Goal: Information Seeking & Learning: Learn about a topic

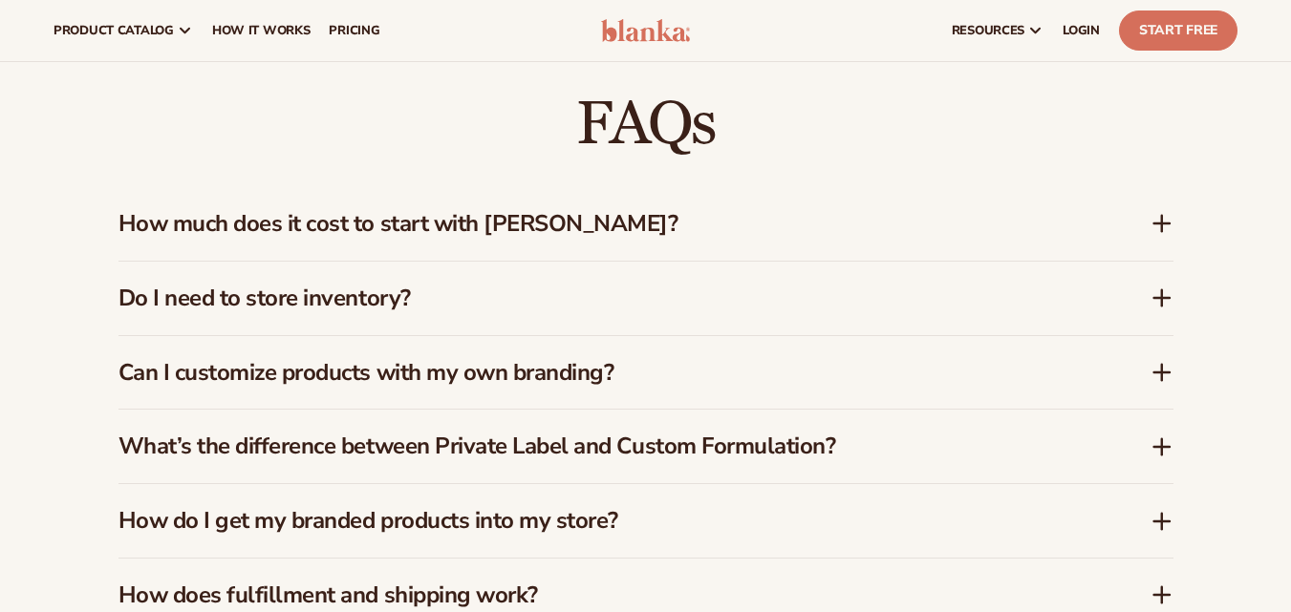
scroll to position [1548, 0]
click at [1158, 288] on icon at bounding box center [1161, 299] width 23 height 23
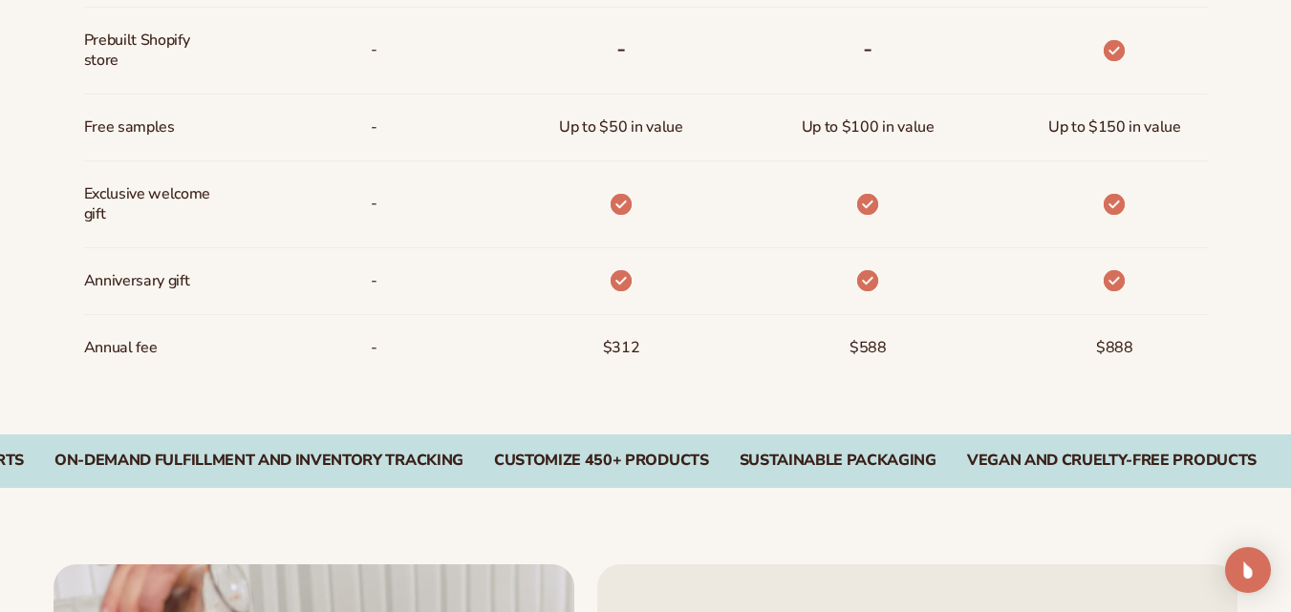
scroll to position [2681, 0]
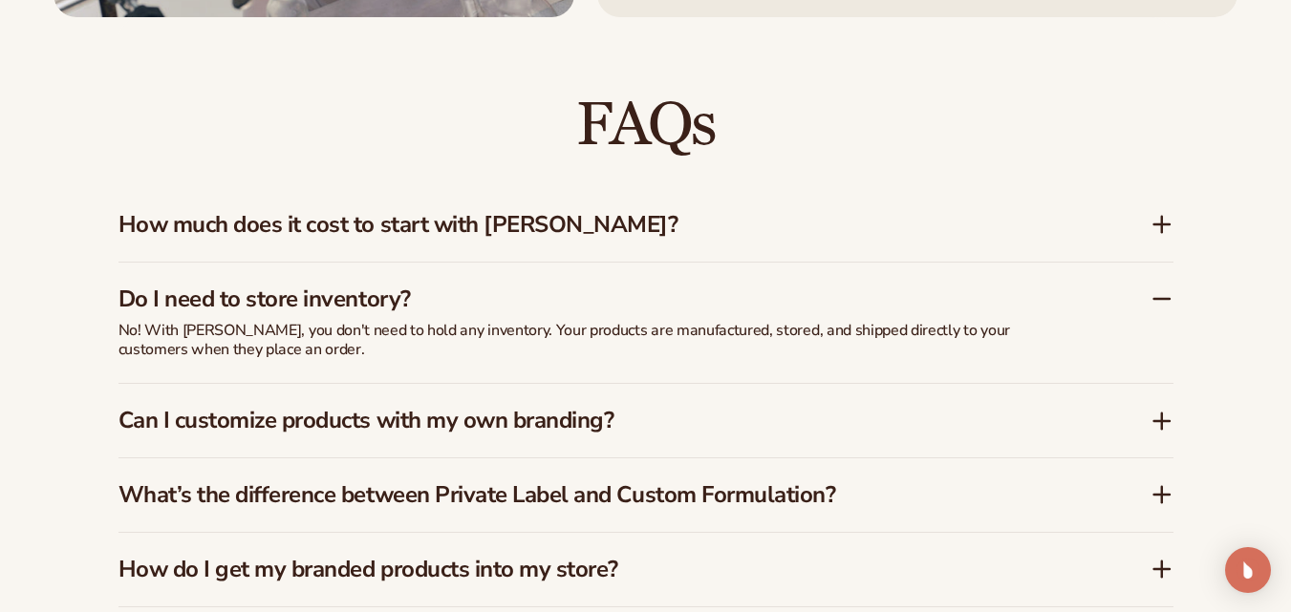
click at [1145, 211] on div "How much does it cost to start with [PERSON_NAME]?" at bounding box center [634, 225] width 1032 height 28
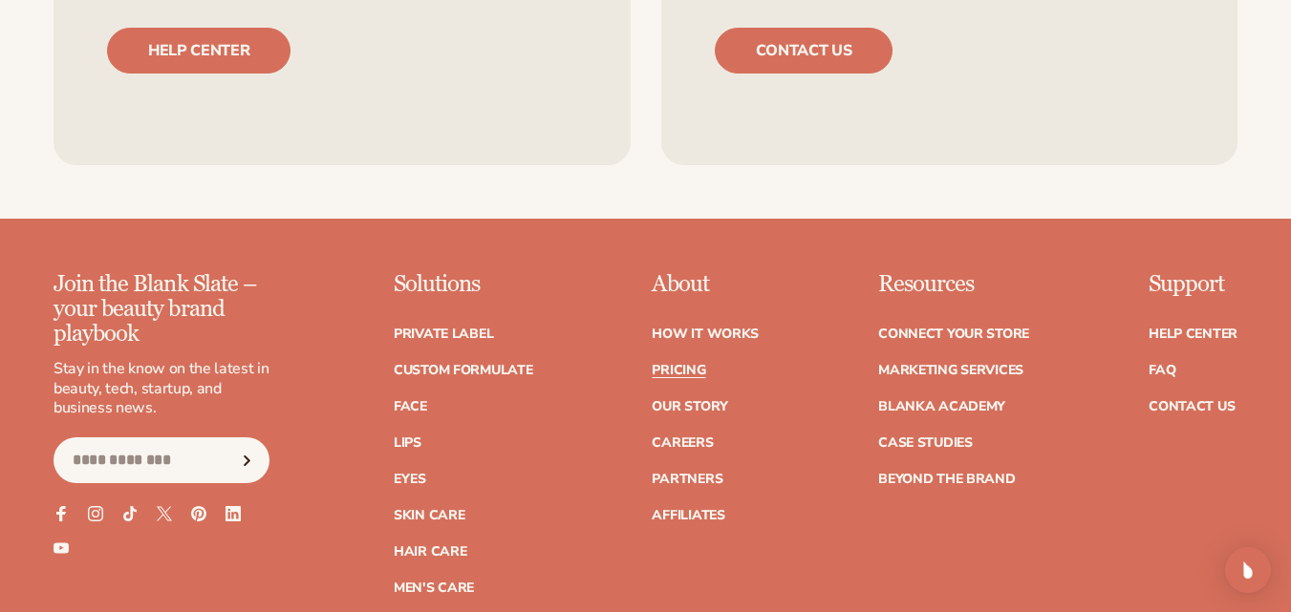
scroll to position [3838, 0]
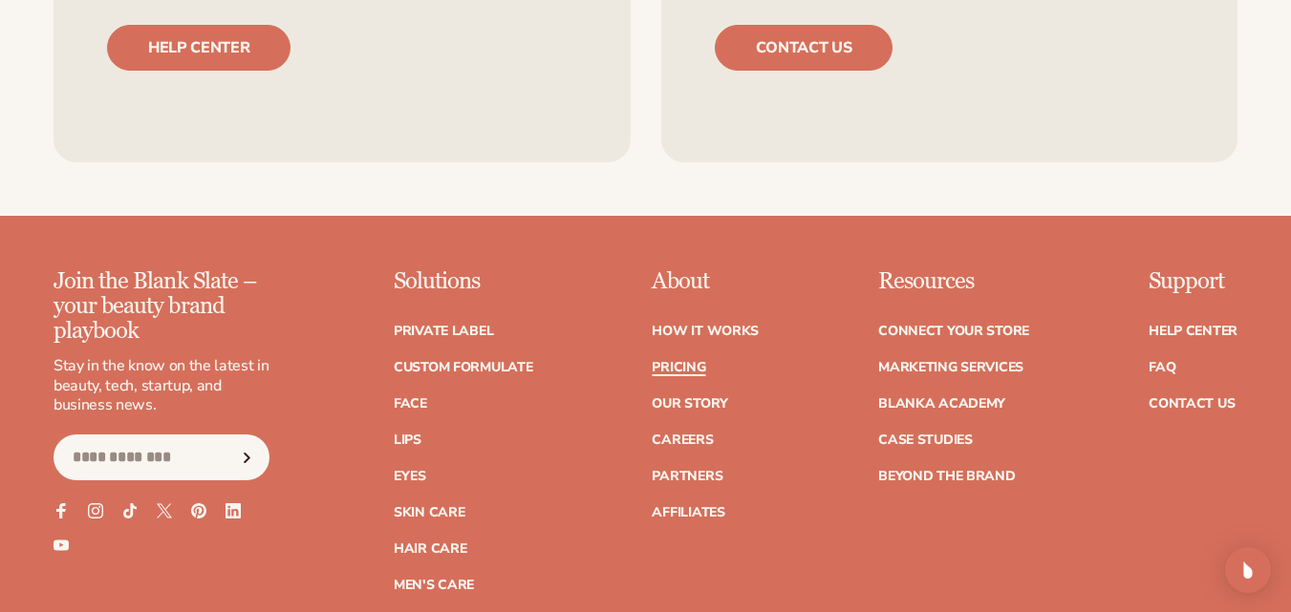
click at [680, 361] on link "Pricing" at bounding box center [678, 367] width 53 height 13
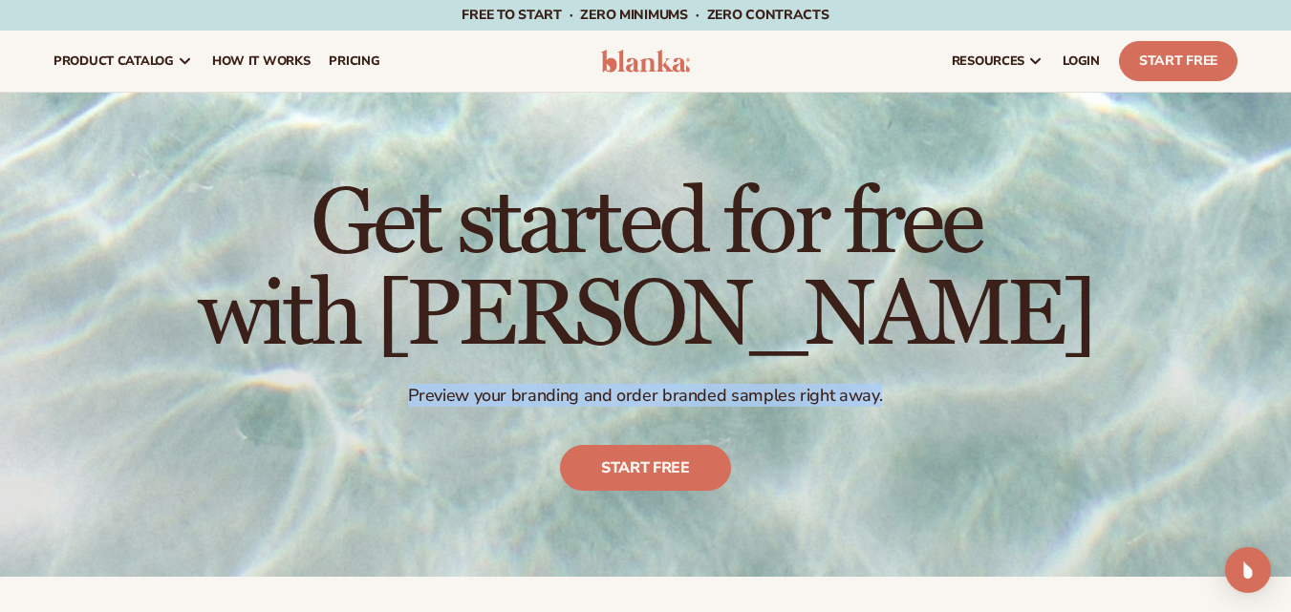
drag, startPoint x: 401, startPoint y: 388, endPoint x: 976, endPoint y: 383, distance: 575.1
click at [976, 383] on div "Get started for free with [PERSON_NAME] Preview your branding and order branded…" at bounding box center [645, 334] width 895 height 389
